Goal: Task Accomplishment & Management: Manage account settings

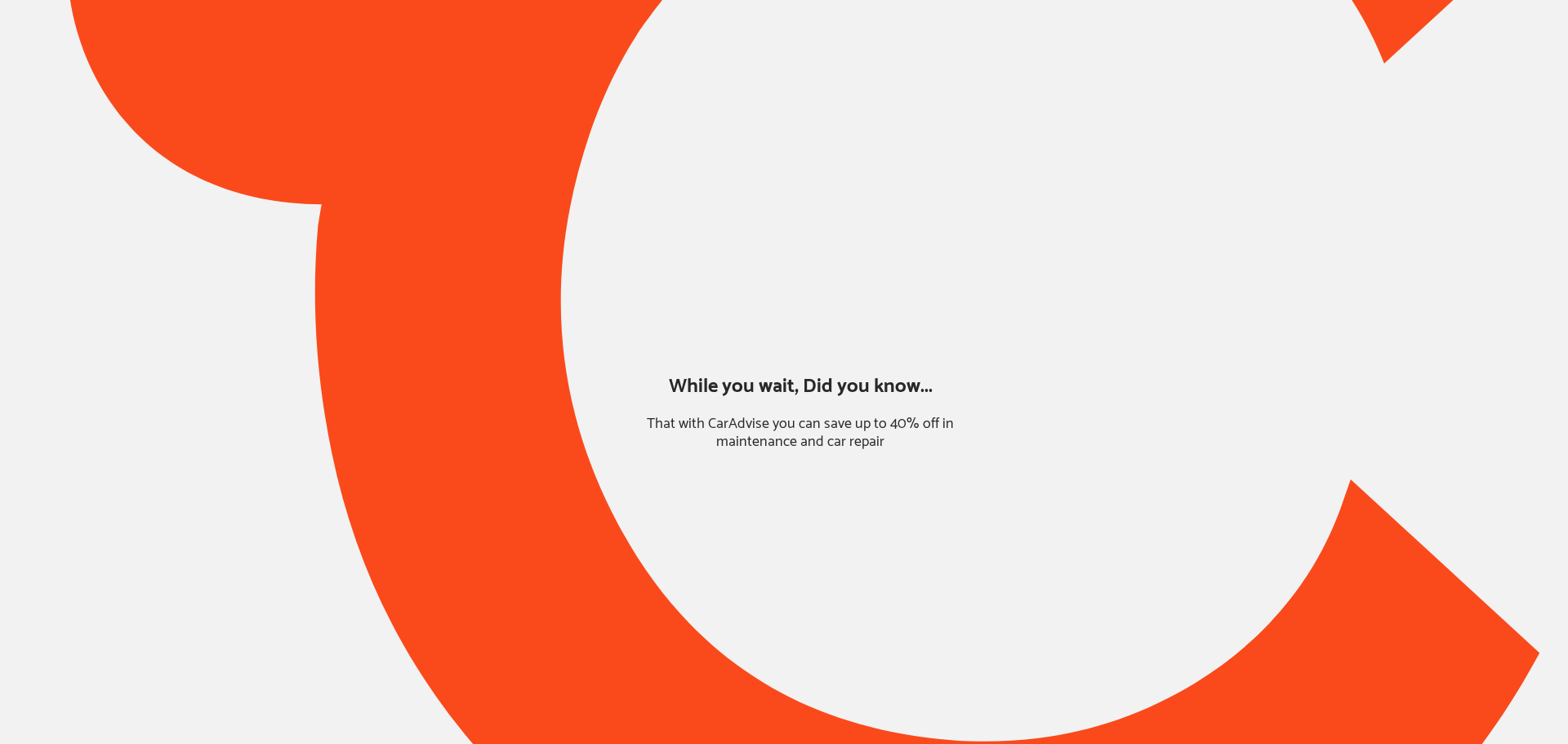
type input "*****"
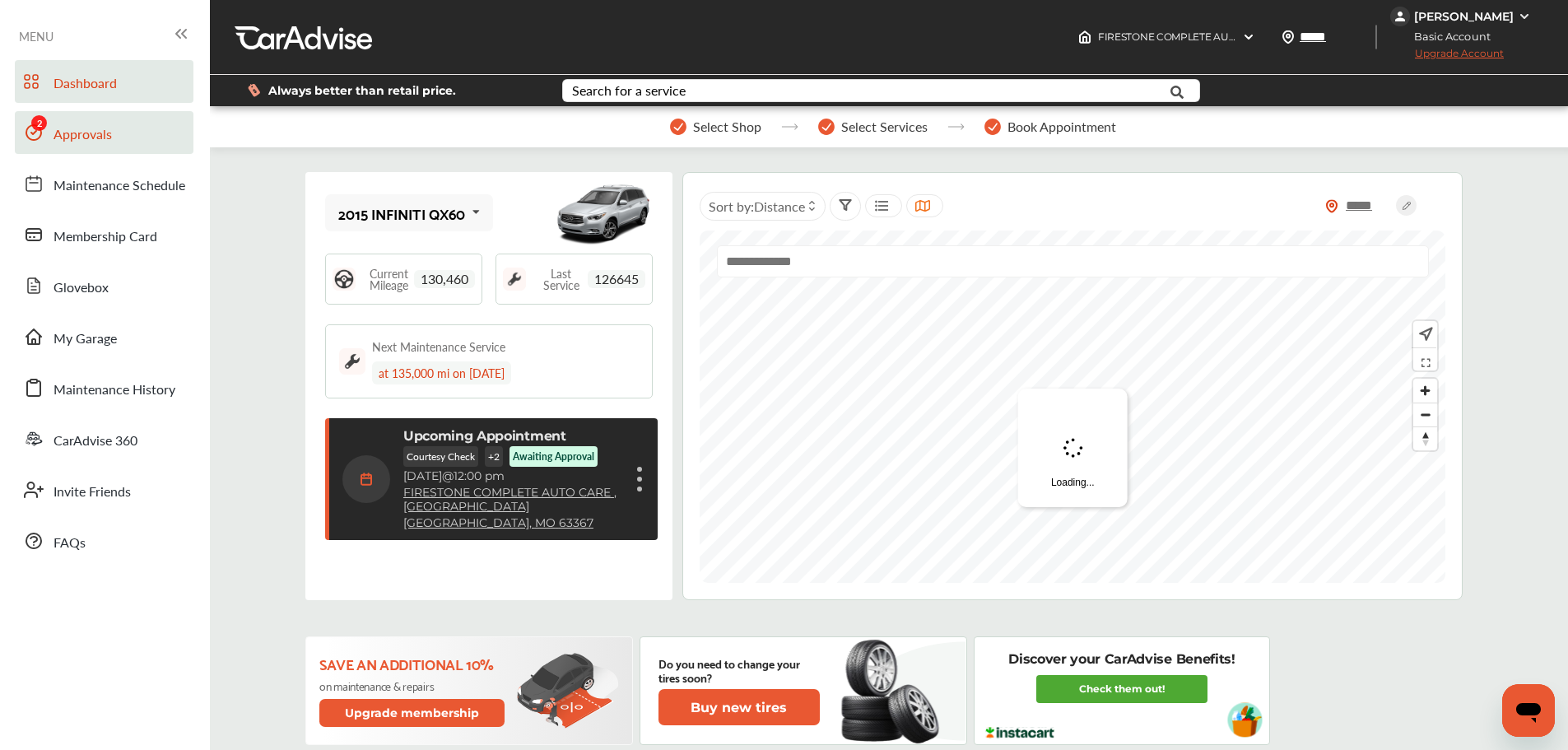
click at [65, 138] on span "Approvals" at bounding box center [82, 135] width 58 height 22
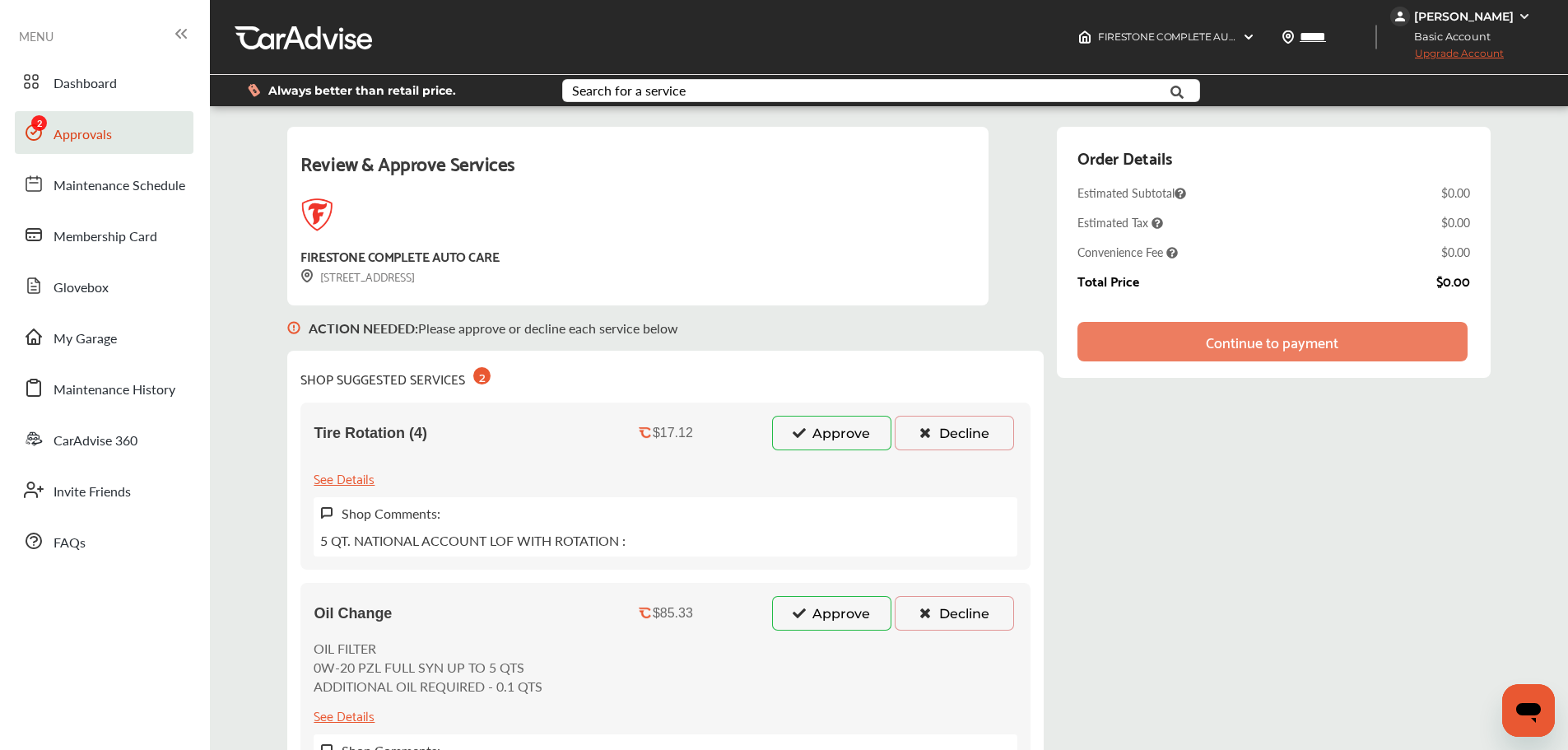
click at [832, 608] on button "Approve" at bounding box center [831, 613] width 119 height 34
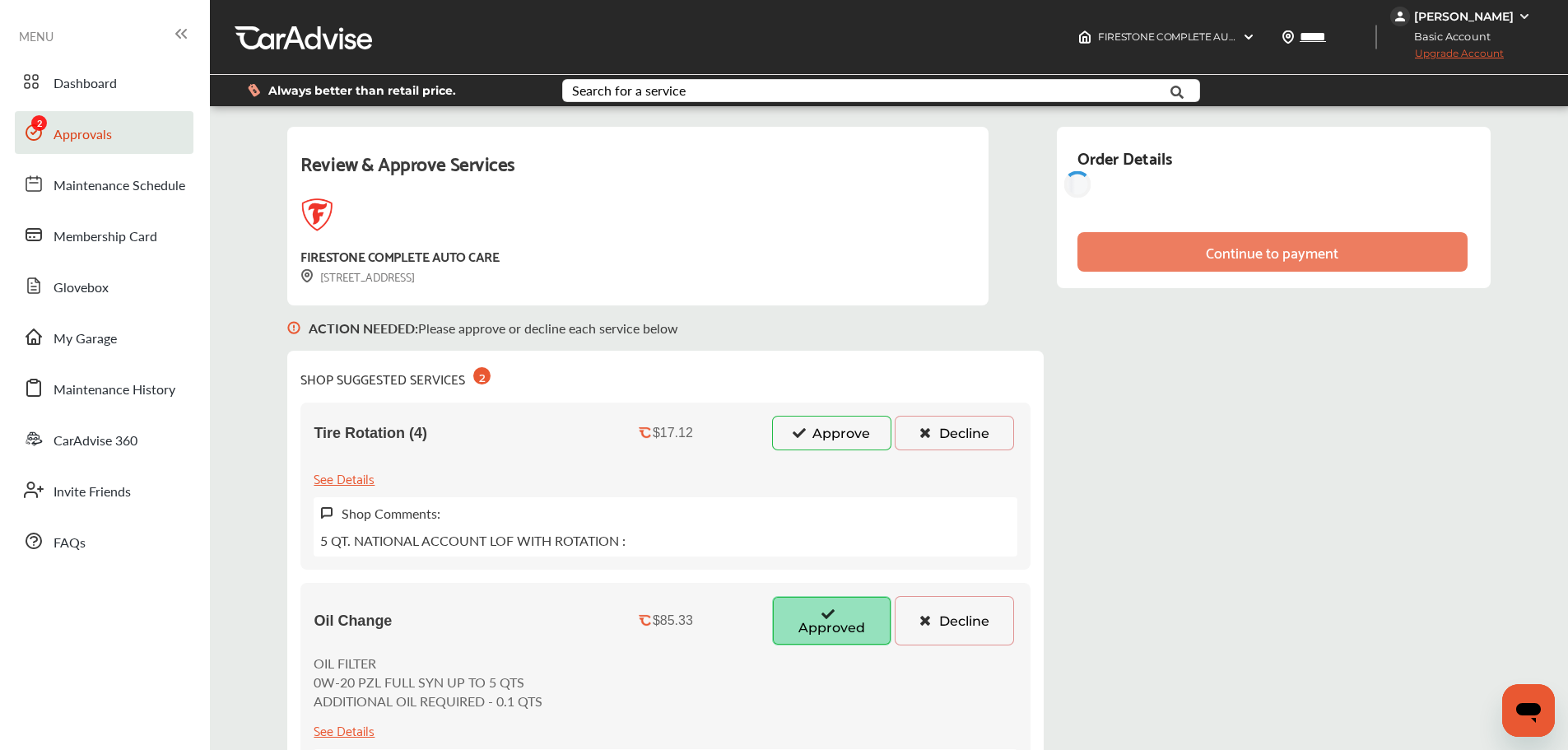
click at [833, 430] on button "Approve" at bounding box center [831, 433] width 119 height 34
